Goal: Task Accomplishment & Management: Complete application form

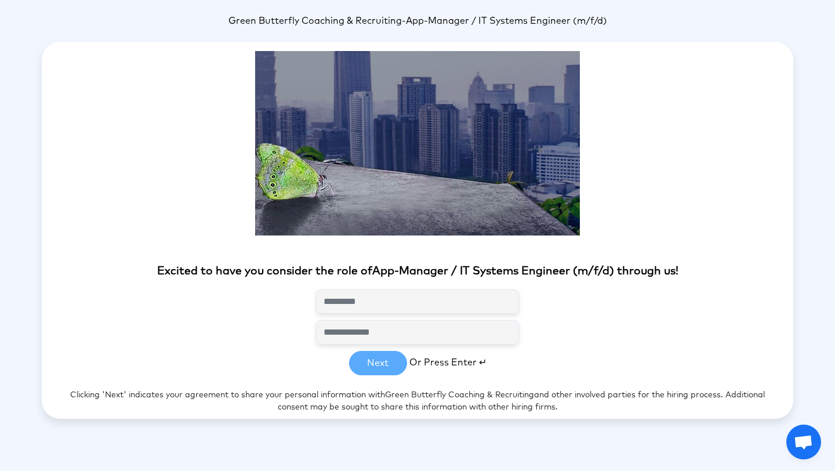
click at [400, 201] on img at bounding box center [417, 143] width 325 height 184
click at [372, 302] on input "text" at bounding box center [417, 301] width 203 height 24
type input "**********"
click at [374, 371] on button "Next" at bounding box center [378, 363] width 58 height 24
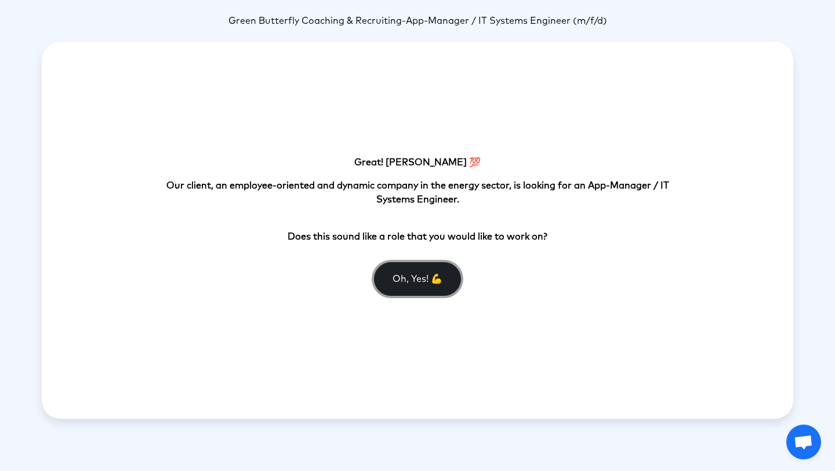
click at [417, 294] on button "Oh, Yes! 💪" at bounding box center [417, 279] width 87 height 34
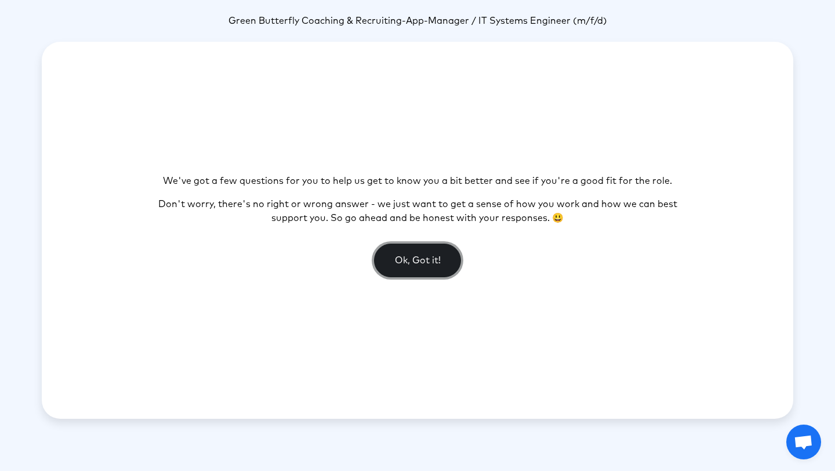
click at [415, 249] on button "Ok, Got it!" at bounding box center [417, 261] width 87 height 34
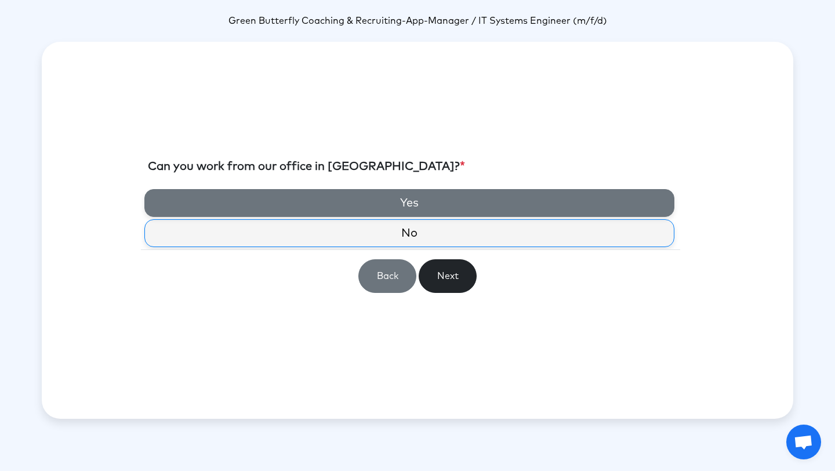
click at [412, 206] on label "Yes" at bounding box center [409, 203] width 530 height 28
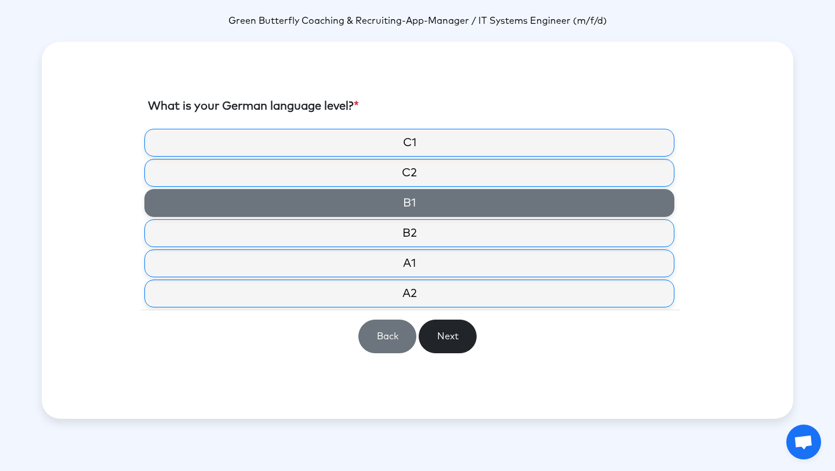
click at [411, 208] on label "B1" at bounding box center [409, 203] width 530 height 28
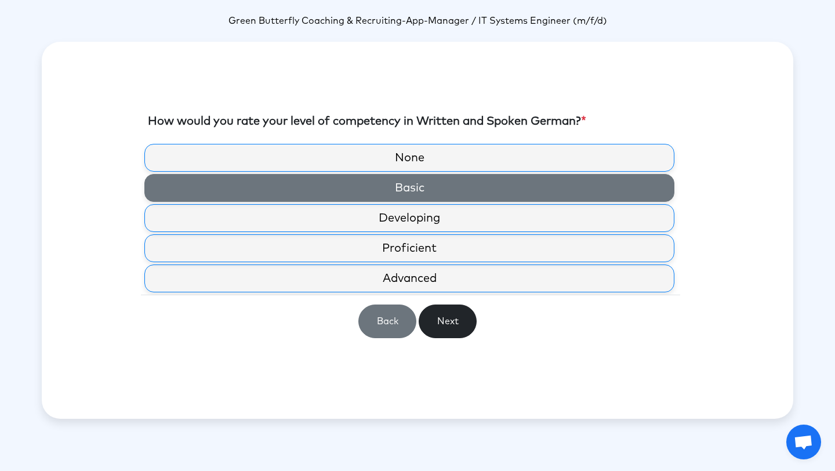
click at [469, 193] on label "Basic" at bounding box center [409, 188] width 530 height 28
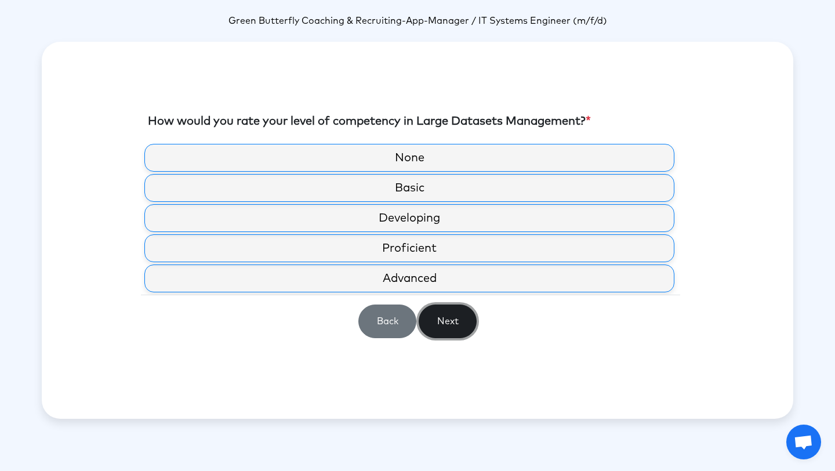
click at [455, 320] on button "Next" at bounding box center [448, 322] width 58 height 34
click at [387, 315] on button "Back" at bounding box center [388, 322] width 58 height 34
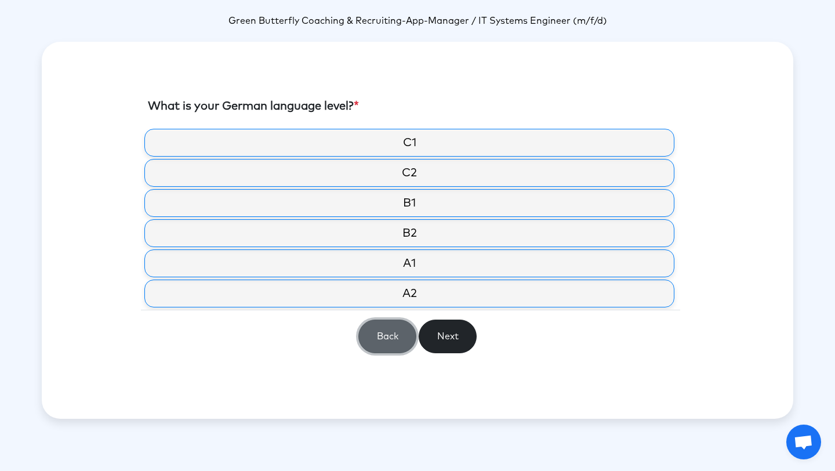
click at [390, 337] on button "Back" at bounding box center [388, 337] width 58 height 34
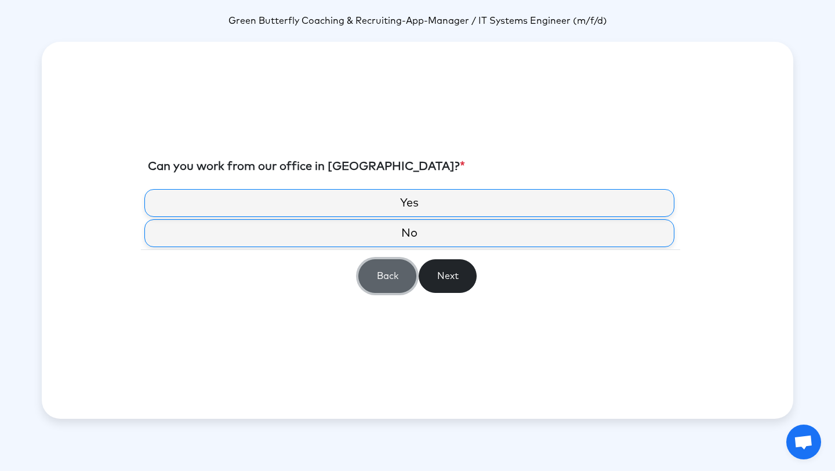
click at [377, 270] on button "Back" at bounding box center [388, 276] width 58 height 34
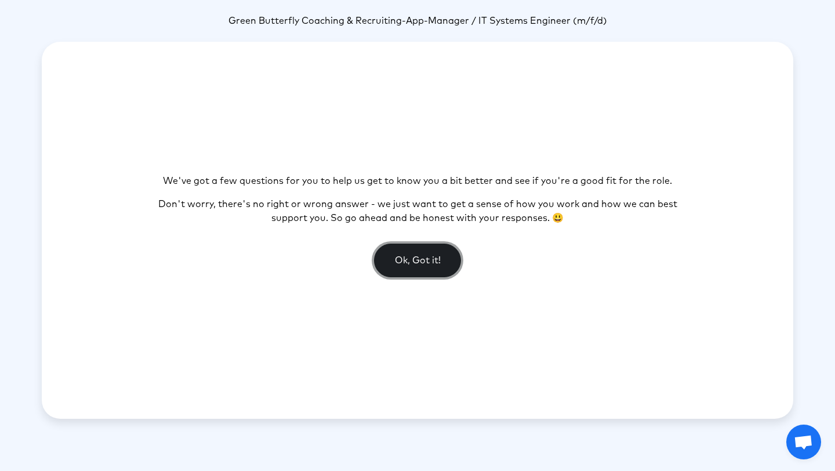
click at [414, 271] on button "Ok, Got it!" at bounding box center [417, 261] width 87 height 34
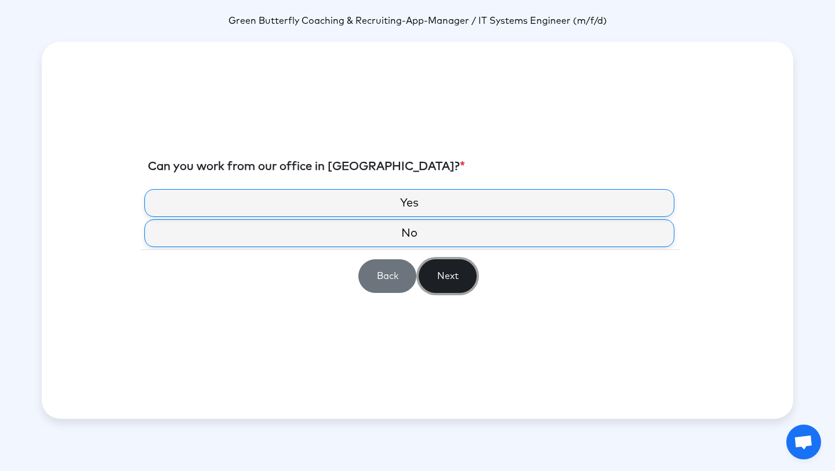
click at [452, 283] on button "Next" at bounding box center [448, 276] width 58 height 34
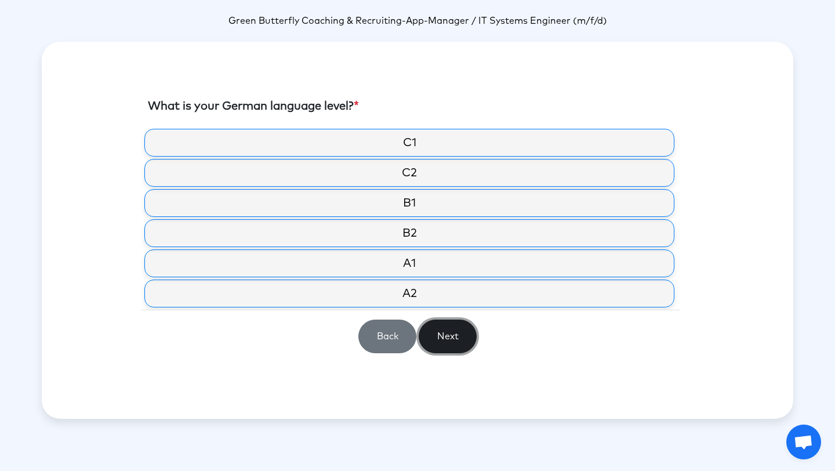
click at [457, 345] on button "Next" at bounding box center [448, 337] width 58 height 34
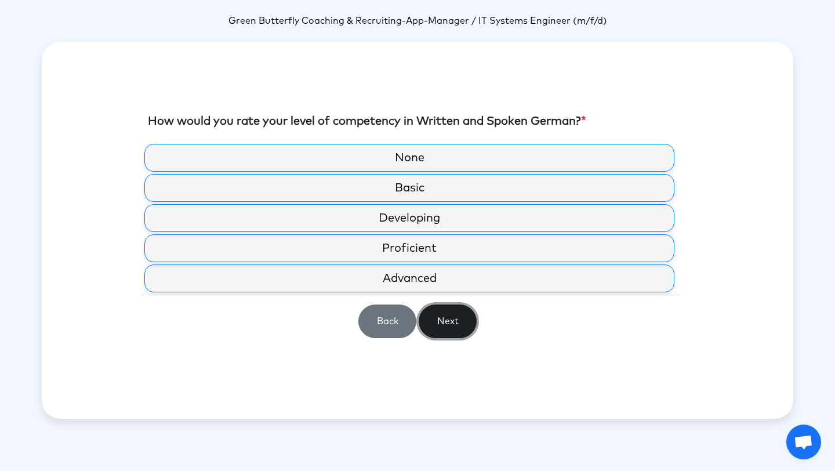
click at [455, 319] on button "Next" at bounding box center [448, 322] width 58 height 34
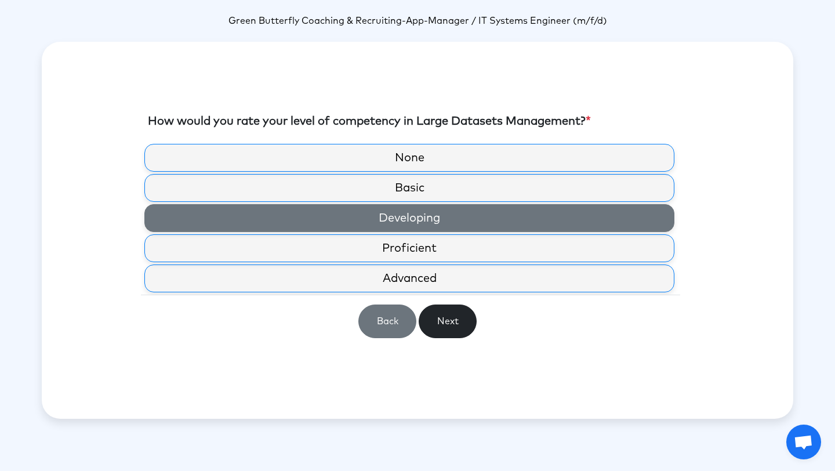
click at [459, 216] on label "Developing" at bounding box center [409, 218] width 530 height 28
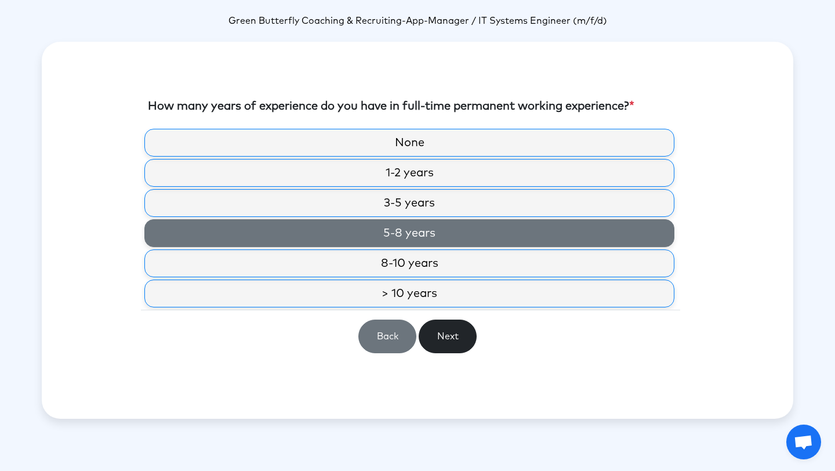
click at [418, 240] on label "5-8 years" at bounding box center [409, 233] width 530 height 28
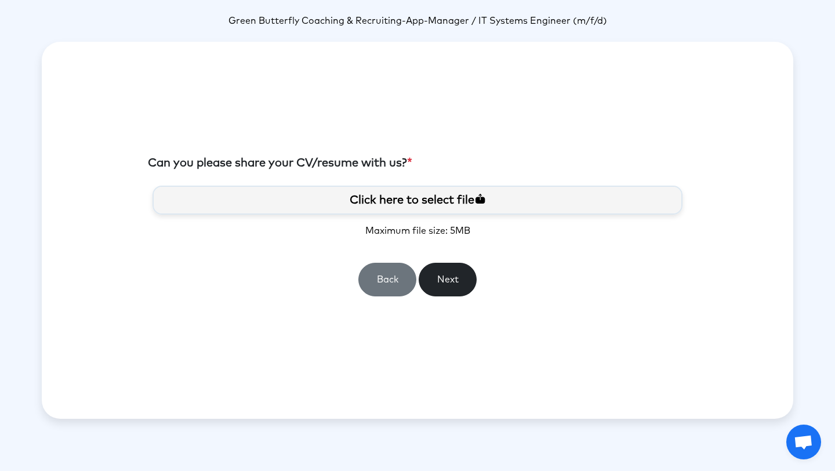
click at [418, 204] on label "Click here to select file" at bounding box center [418, 200] width 530 height 29
click at [0, 0] on input "Click here to select file" at bounding box center [0, 0] width 0 height 0
click at [455, 277] on button "Next" at bounding box center [448, 280] width 58 height 34
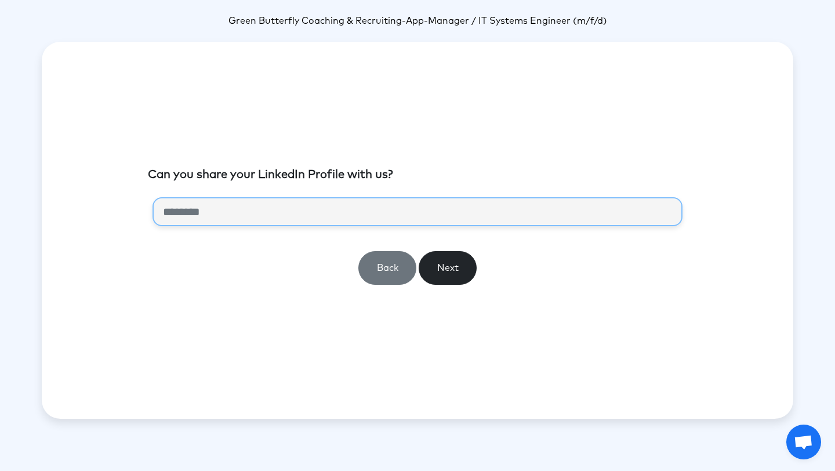
click at [393, 214] on input "url" at bounding box center [418, 211] width 530 height 29
paste input "**********"
type input "**********"
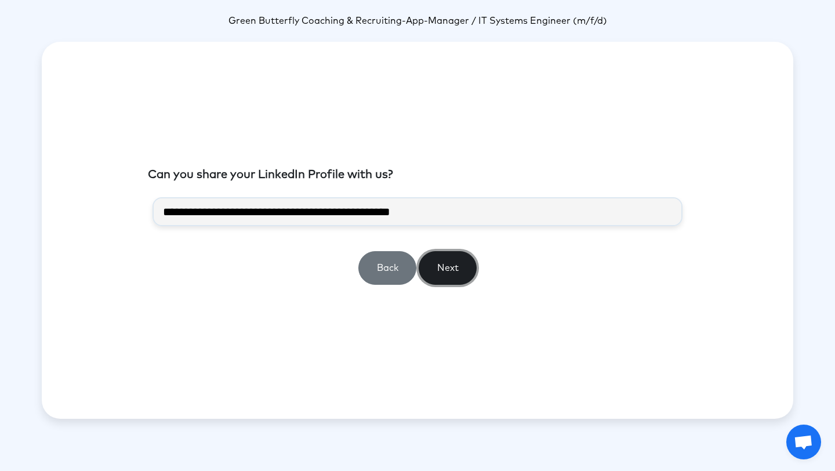
click at [457, 265] on button "Next" at bounding box center [448, 268] width 58 height 34
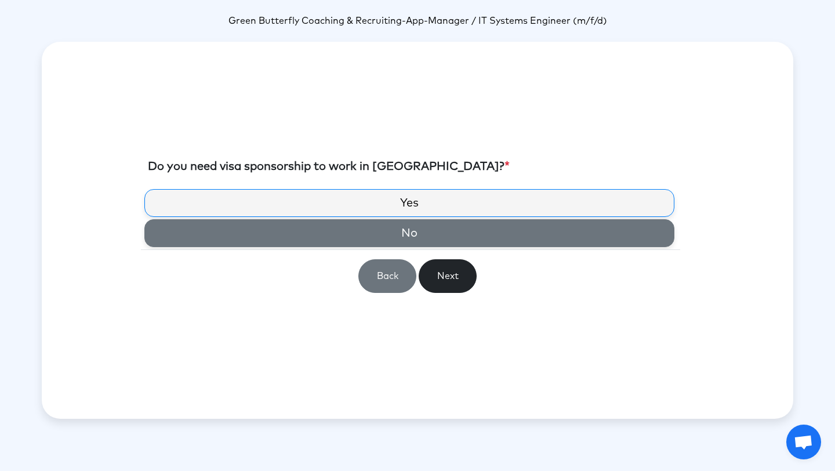
click at [435, 233] on label "No" at bounding box center [409, 233] width 530 height 28
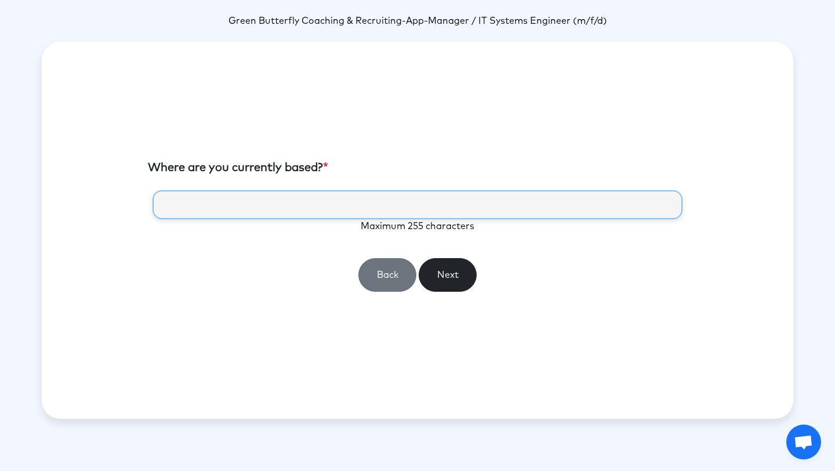
click at [437, 213] on input "text" at bounding box center [418, 204] width 530 height 29
type input "******"
click at [452, 280] on button "Next" at bounding box center [448, 275] width 58 height 34
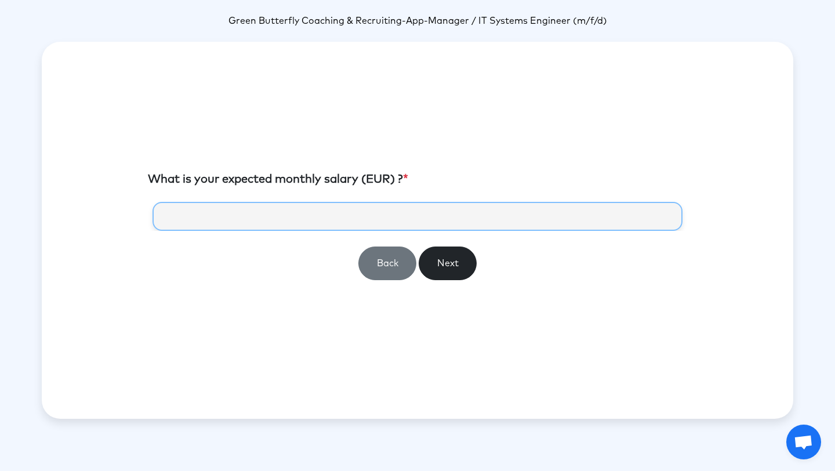
click at [439, 213] on input "number" at bounding box center [418, 216] width 530 height 29
type input "*****"
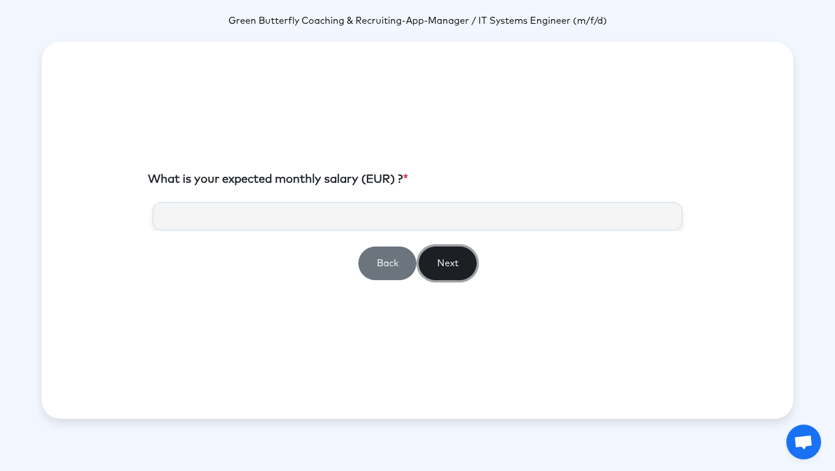
click at [442, 262] on button "Next" at bounding box center [448, 264] width 58 height 34
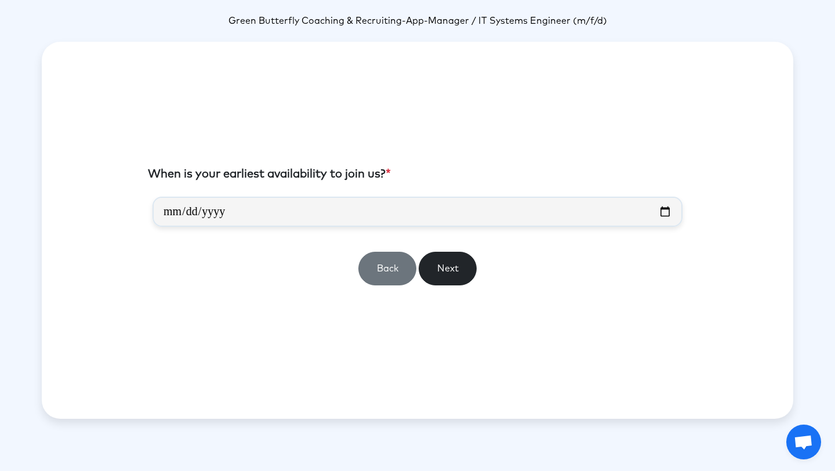
click at [367, 187] on section "When is your earliest availability to join us? * Back Next" at bounding box center [418, 229] width 540 height 129
click at [370, 198] on input "date" at bounding box center [418, 212] width 530 height 30
type input "**********"
click at [462, 270] on button "Next" at bounding box center [448, 269] width 58 height 34
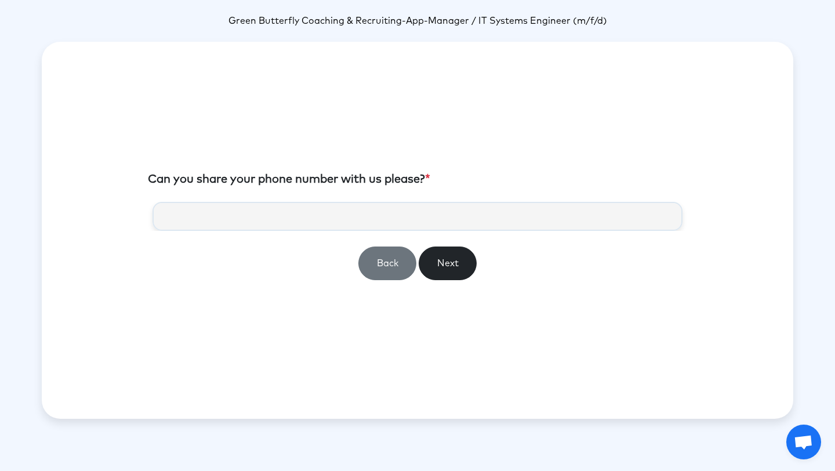
click at [432, 190] on section "Can you share your phone number with us please? * Back Next" at bounding box center [418, 230] width 540 height 119
click at [436, 204] on input "tel" at bounding box center [418, 216] width 530 height 29
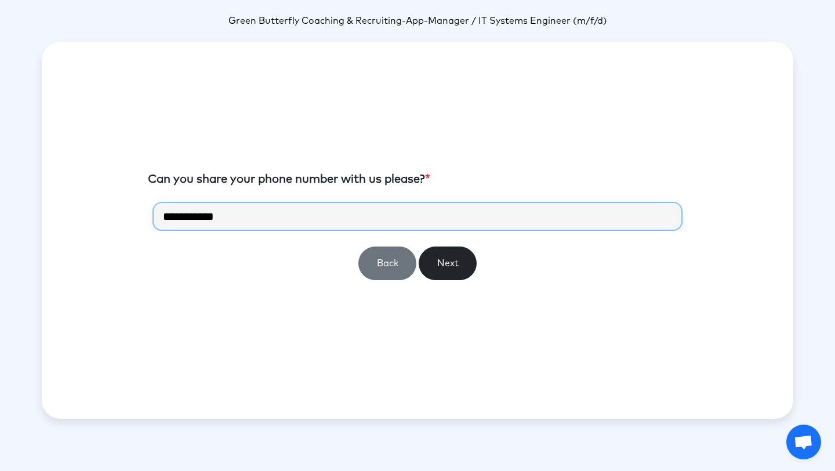
type input "**********"
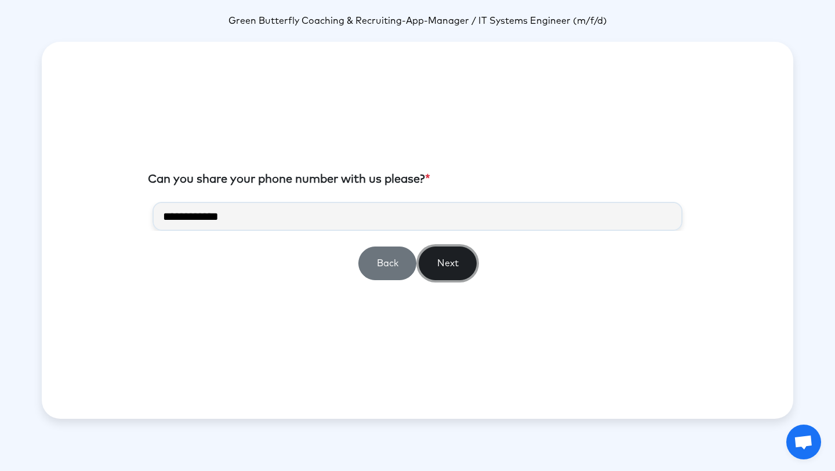
click at [469, 264] on button "Next" at bounding box center [448, 264] width 58 height 34
